Goal: Transaction & Acquisition: Download file/media

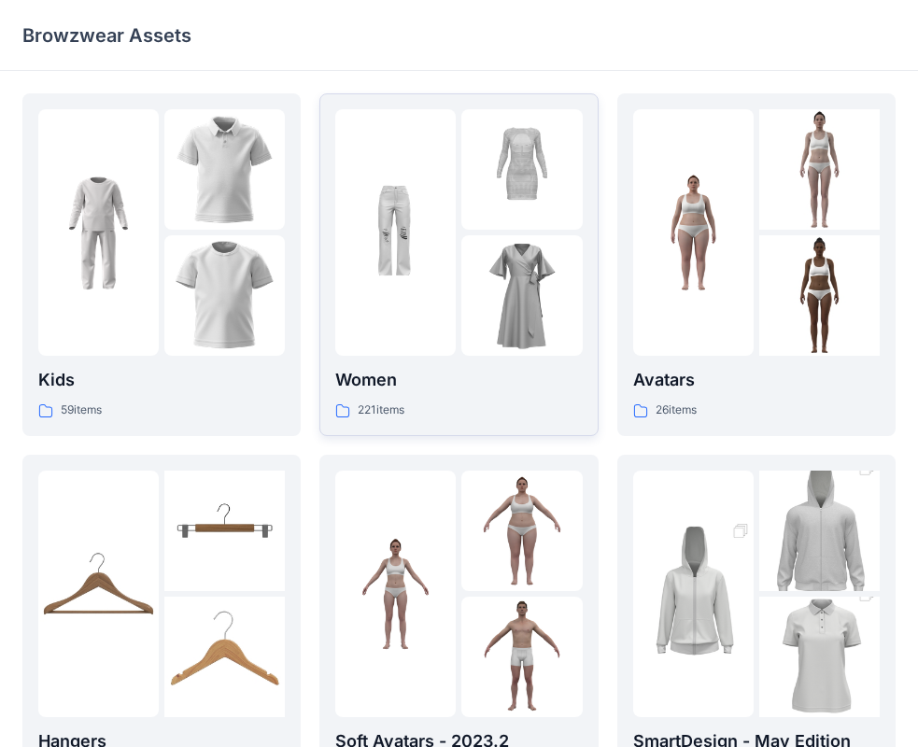
click at [512, 396] on div "Women 221 items" at bounding box center [458, 393] width 247 height 53
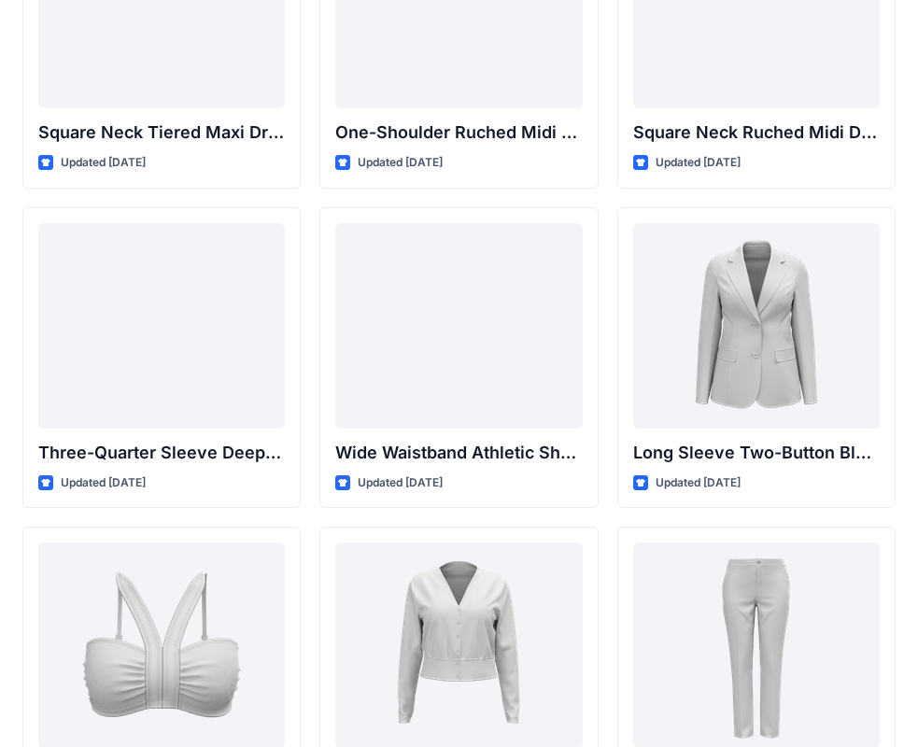
scroll to position [1488, 0]
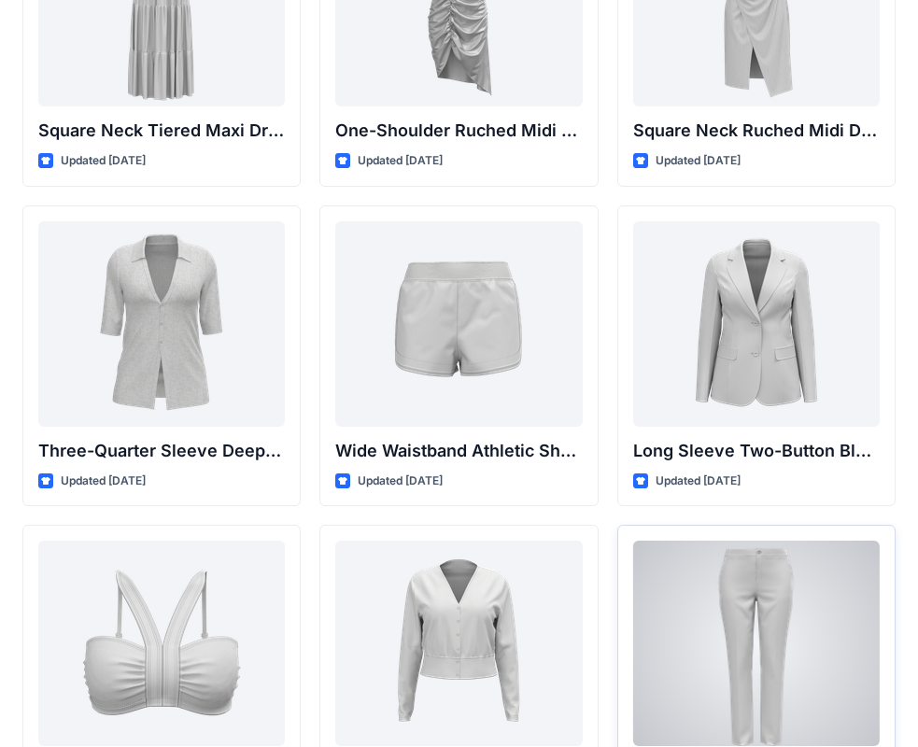
click at [776, 626] on div at bounding box center [756, 644] width 247 height 206
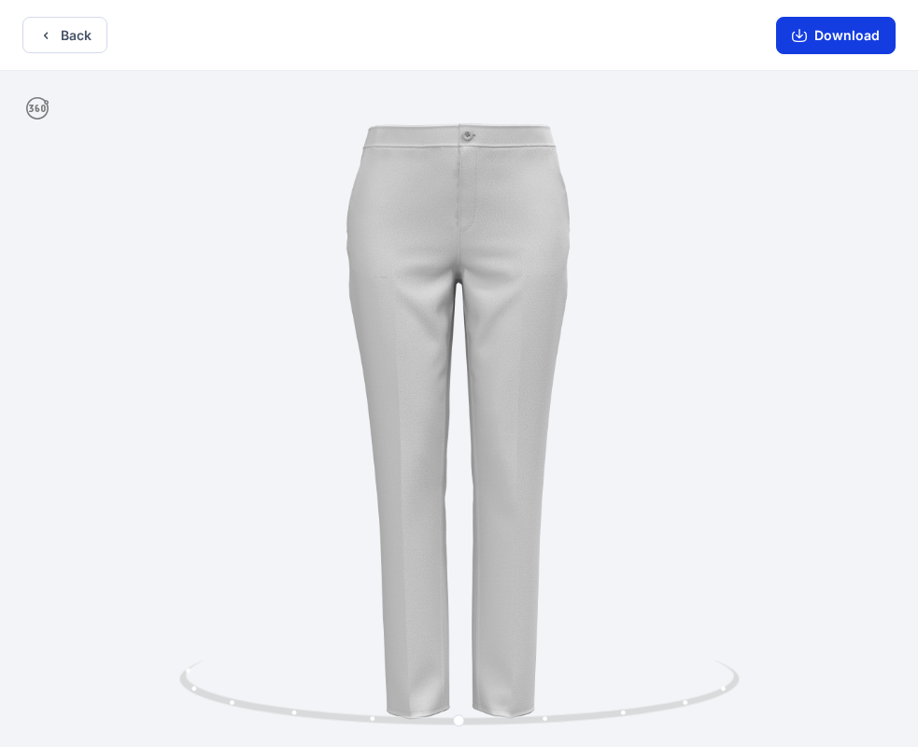
click at [851, 45] on button "Download" at bounding box center [836, 35] width 120 height 37
